Goal: Go to known website: Go to known website

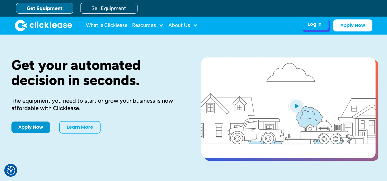
click at [314, 26] on div "Log In" at bounding box center [315, 24] width 14 height 6
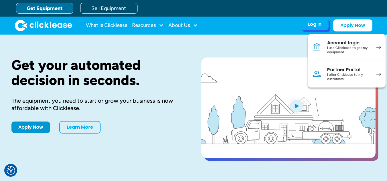
click at [339, 52] on div "I use Clicklease to get my equipment" at bounding box center [348, 50] width 43 height 9
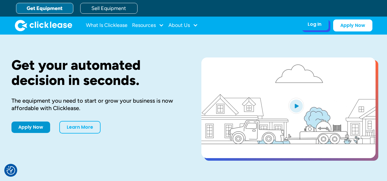
click at [312, 26] on div "Log In" at bounding box center [315, 24] width 14 height 6
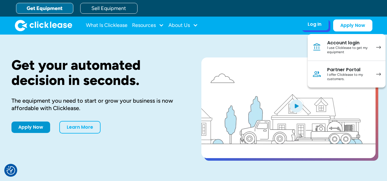
click at [341, 52] on div "I use Clicklease to get my equipment" at bounding box center [348, 50] width 43 height 9
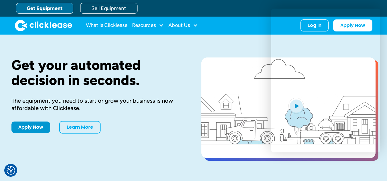
click at [251, 48] on div "Get your automated decision in seconds. The equipment you need to start or grow…" at bounding box center [193, 109] width 364 height 148
